Goal: Information Seeking & Learning: Learn about a topic

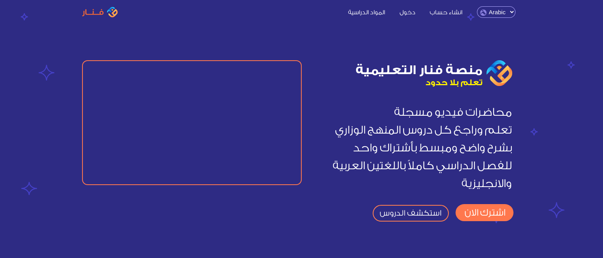
click at [509, 9] on select "English Arabic" at bounding box center [496, 11] width 38 height 11
select select "en"
click at [477, 6] on select "English Arabic" at bounding box center [496, 11] width 38 height 11
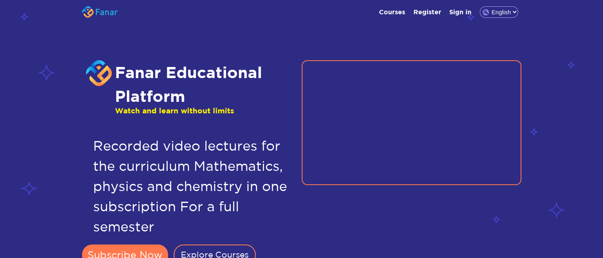
click at [478, 29] on section "Fanar Educational Platform Watch and learn without limits Recorded video lectur…" at bounding box center [301, 141] width 603 height 283
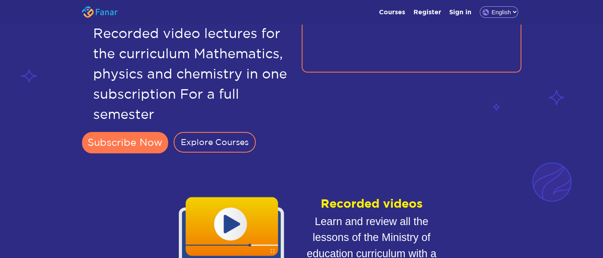
scroll to position [114, 0]
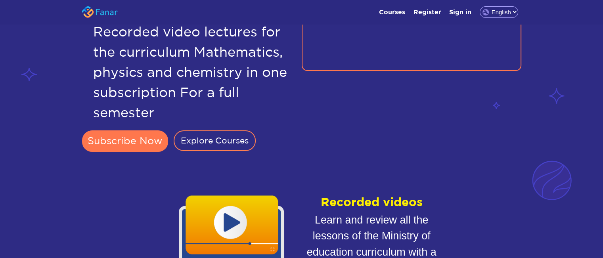
click at [230, 126] on span "Recorded video lectures for the curriculum Mathematics, physics and chemistry i…" at bounding box center [191, 71] width 219 height 117
click at [227, 137] on link "Explore Courses" at bounding box center [215, 140] width 82 height 21
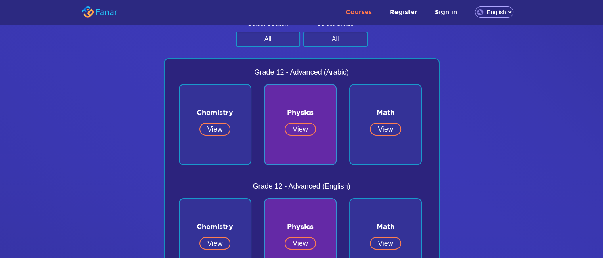
scroll to position [56, 0]
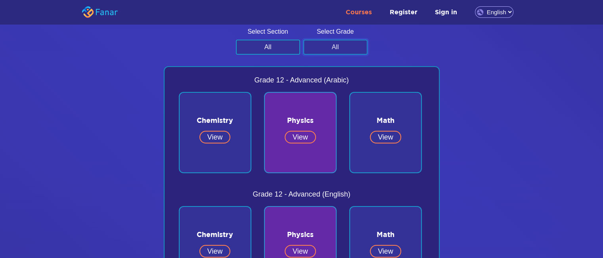
click at [332, 34] on div "Select Grade All Grade 12 Grade 11 Grade 10 Grade 9" at bounding box center [335, 41] width 64 height 28
select select "Grade 12"
click at [303, 40] on select "All Grade 12 Grade 11 Grade 10 Grade 9" at bounding box center [335, 47] width 64 height 15
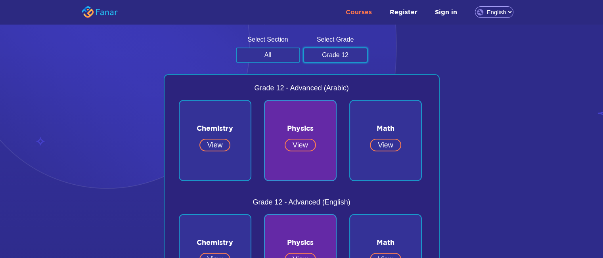
scroll to position [41, 0]
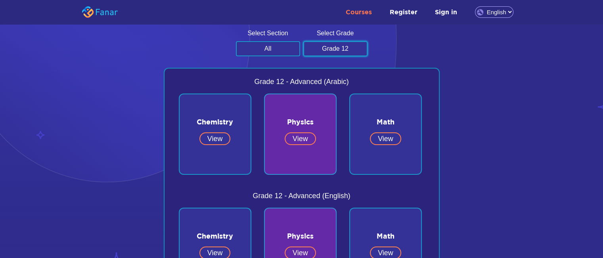
click at [207, 132] on link "View" at bounding box center [214, 138] width 31 height 13
click at [297, 136] on link "View" at bounding box center [299, 138] width 31 height 13
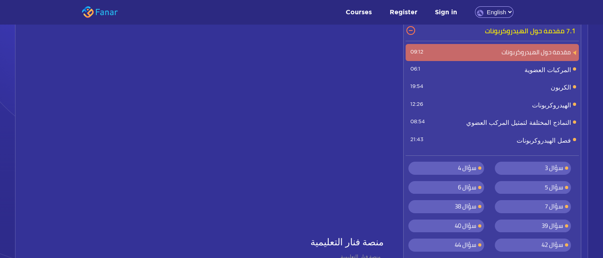
scroll to position [73, 0]
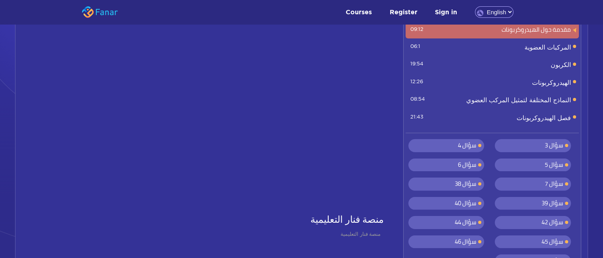
click at [534, 71] on span "الكربون 19:54" at bounding box center [491, 65] width 173 height 18
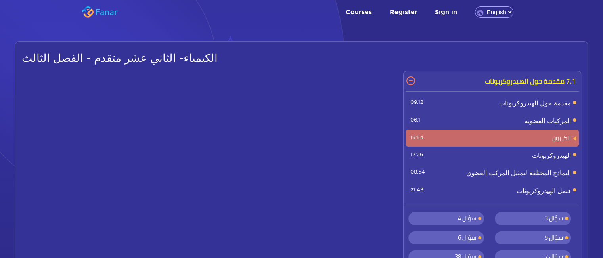
scroll to position [100, 0]
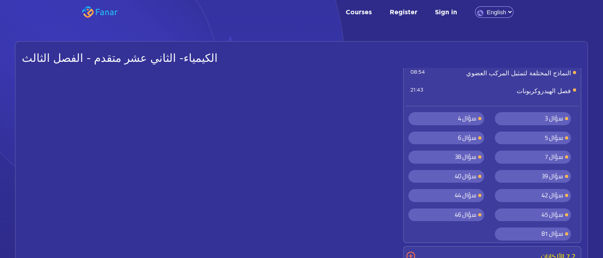
click at [443, 118] on span "سؤال 4" at bounding box center [446, 118] width 76 height 13
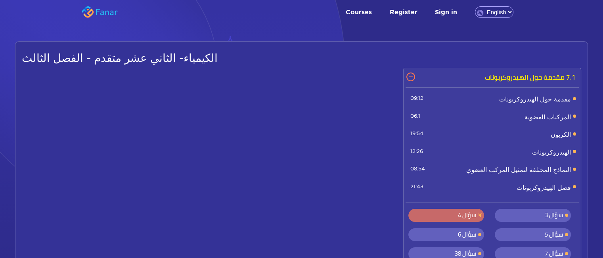
scroll to position [0, 0]
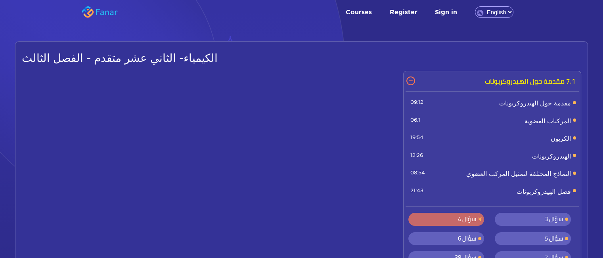
click at [477, 96] on span "مقدمة حول الهيدروكربونات 09:12" at bounding box center [491, 103] width 173 height 18
click at [548, 101] on span "مقدمة حول الهيدروكربونات 09:12" at bounding box center [491, 103] width 173 height 18
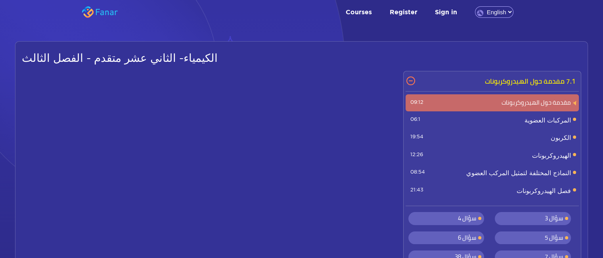
click at [507, 107] on span "مقدمة حول الهيدروكربونات 09:12" at bounding box center [491, 102] width 173 height 9
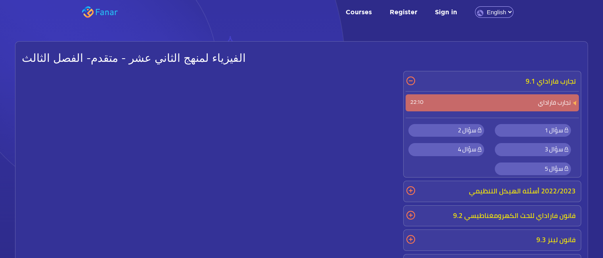
scroll to position [63, 0]
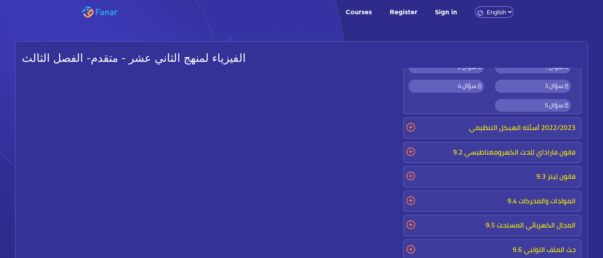
click at [490, 131] on p "2022/2023 أسئلة الهيكل التنظيمي" at bounding box center [491, 128] width 173 height 17
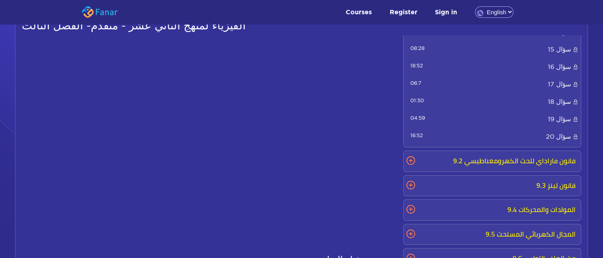
scroll to position [599, 0]
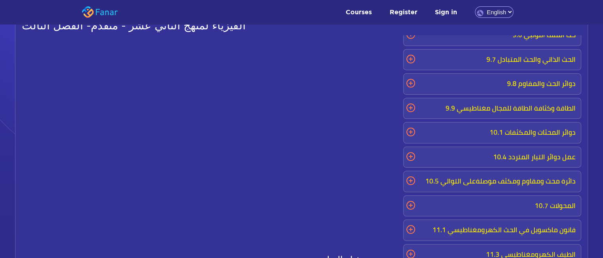
click at [493, 107] on p "الطاقة وكثافة الطاقة للمجال مغناطيسي 9.9" at bounding box center [491, 108] width 173 height 17
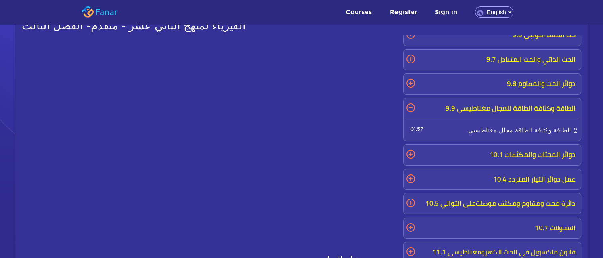
click at [491, 121] on span "الطاقة وكثافة الطاقة مجال مغناطيسي 01:57" at bounding box center [491, 129] width 173 height 17
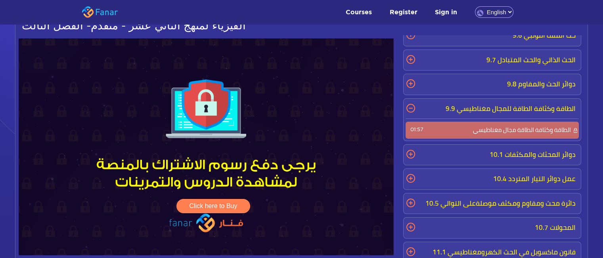
drag, startPoint x: 490, startPoint y: 122, endPoint x: 490, endPoint y: 117, distance: 4.4
click at [490, 117] on div "الطاقة وكثافة الطاقة مجال مغناطيسي 01:57" at bounding box center [491, 128] width 173 height 22
